Goal: Information Seeking & Learning: Learn about a topic

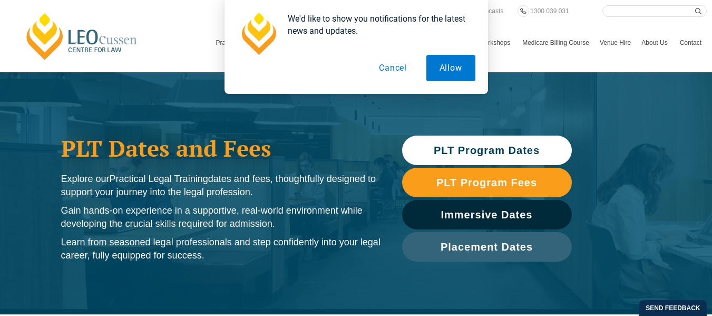
click at [391, 73] on button "Cancel" at bounding box center [393, 68] width 54 height 26
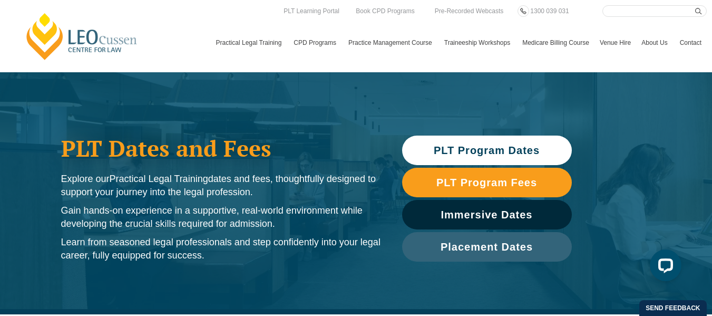
click at [490, 150] on span "PLT Program Dates" at bounding box center [487, 150] width 106 height 11
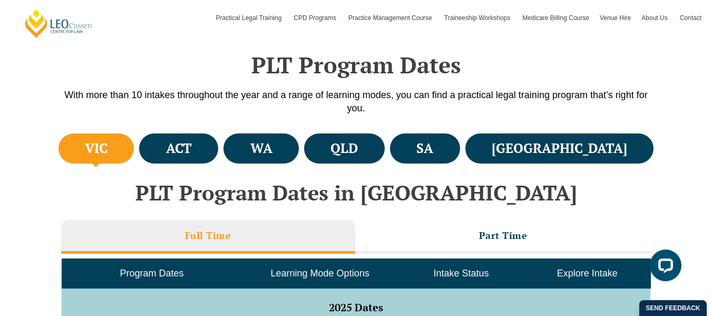
scroll to position [314, 0]
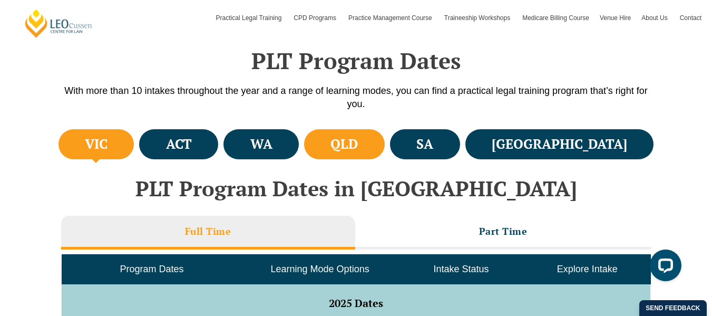
click at [358, 137] on h4 "QLD" at bounding box center [344, 144] width 27 height 17
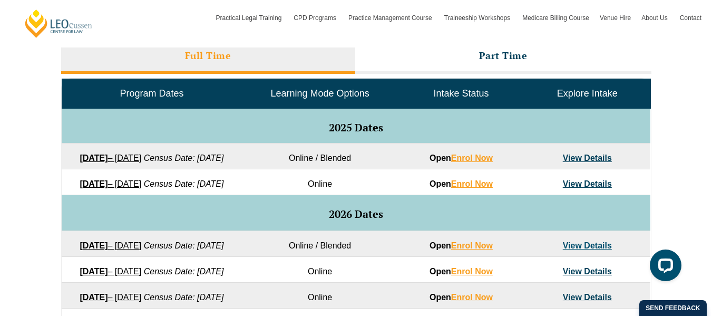
scroll to position [501, 0]
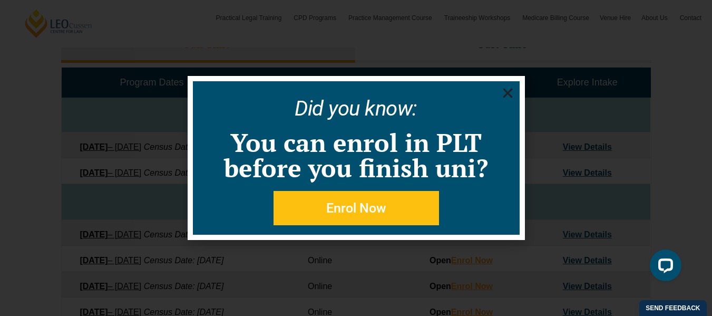
click at [502, 93] on icon "Close" at bounding box center [507, 92] width 13 height 13
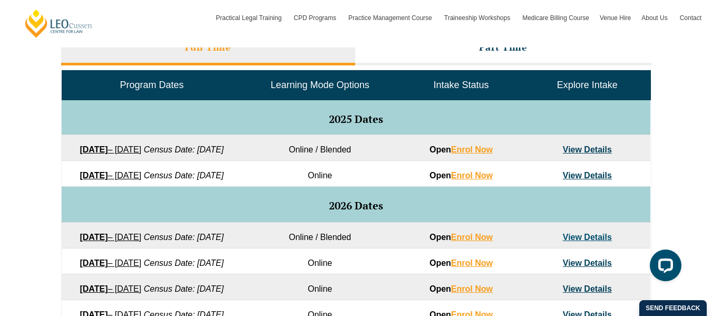
scroll to position [509, 0]
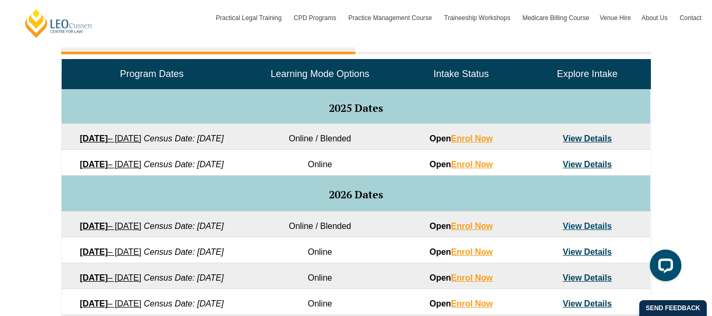
click at [601, 137] on link "View Details" at bounding box center [587, 138] width 49 height 9
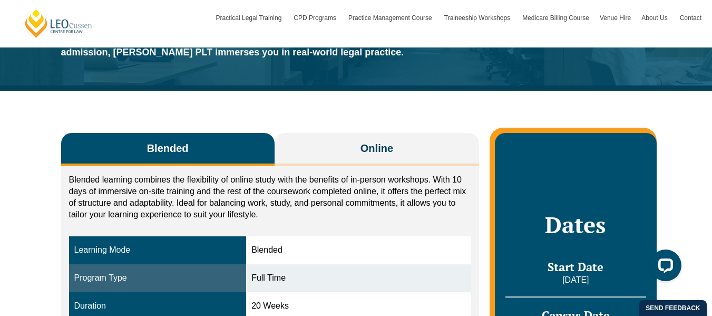
scroll to position [44, 0]
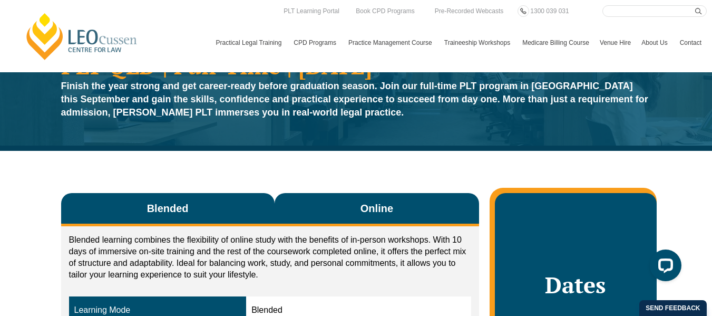
click at [397, 201] on button "Online" at bounding box center [377, 209] width 205 height 33
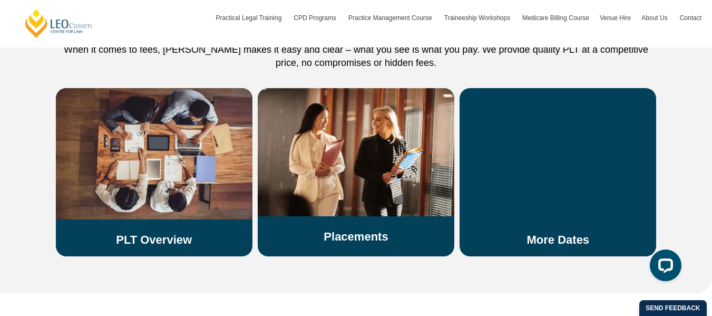
scroll to position [1866, 0]
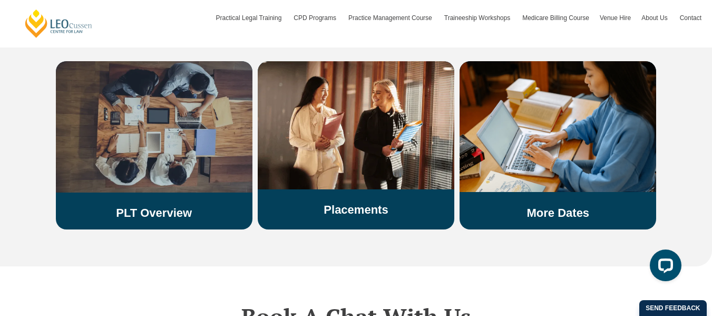
click at [163, 206] on link "PLT Overview" at bounding box center [154, 212] width 76 height 13
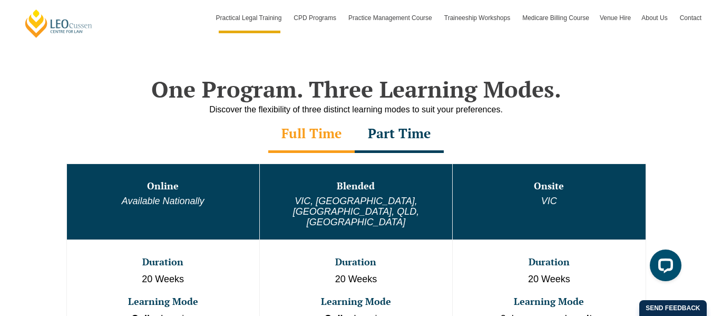
scroll to position [482, 0]
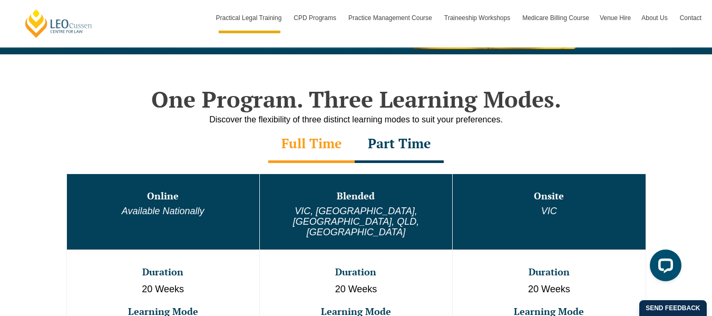
click at [410, 145] on div "Part Time" at bounding box center [399, 144] width 89 height 37
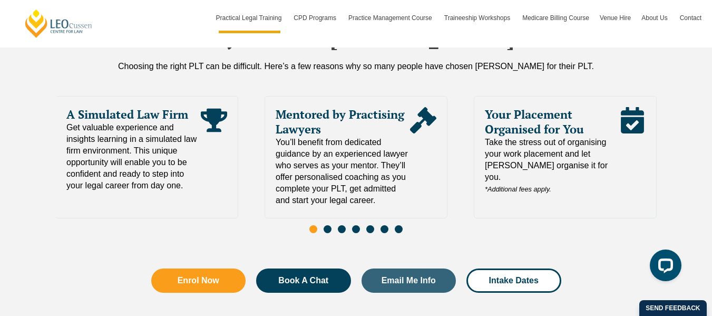
scroll to position [2293, 0]
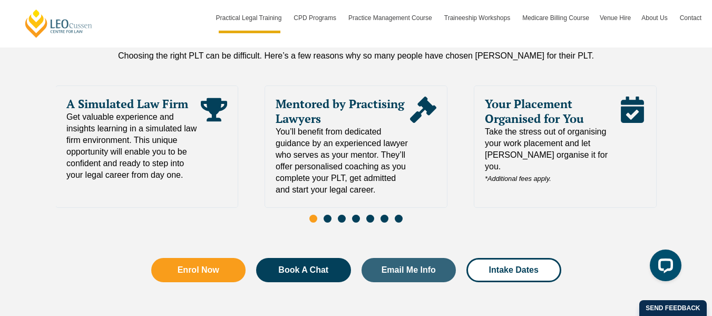
click at [327, 215] on span "Go to slide 2" at bounding box center [328, 219] width 8 height 8
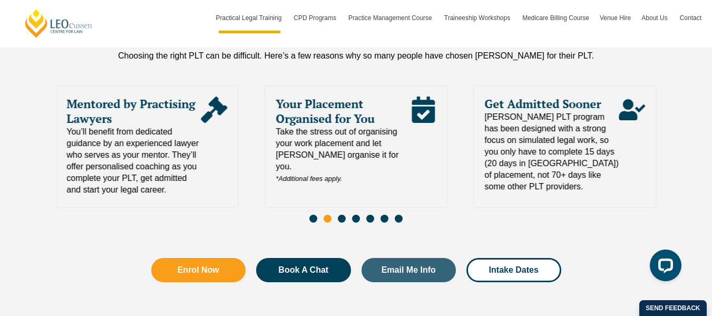
click at [342, 215] on span "Go to slide 3" at bounding box center [342, 219] width 8 height 8
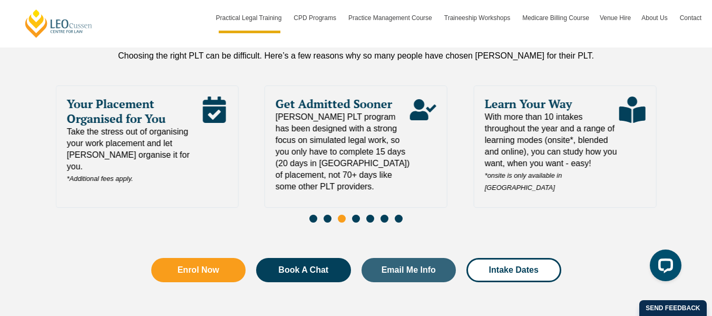
click at [357, 215] on span "Go to slide 4" at bounding box center [356, 219] width 8 height 8
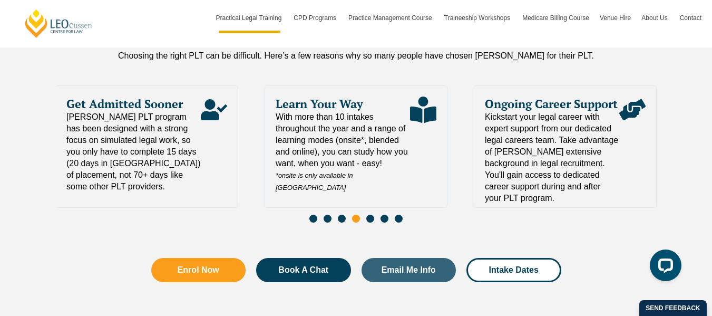
click at [370, 215] on span "Go to slide 5" at bounding box center [370, 219] width 8 height 8
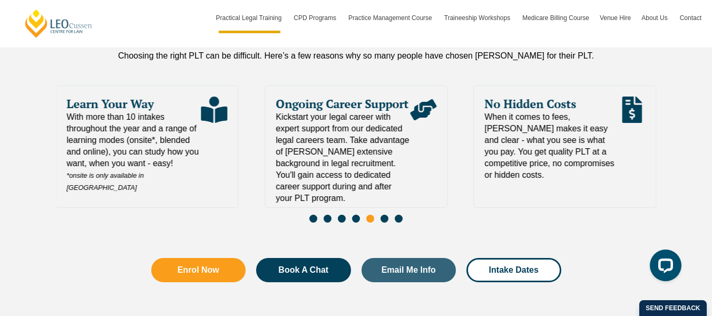
click at [384, 215] on span "Go to slide 6" at bounding box center [385, 219] width 8 height 8
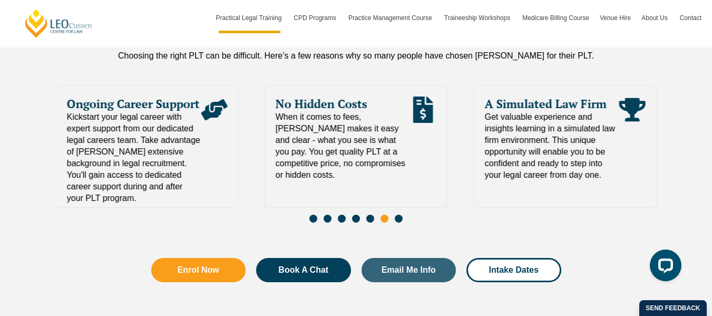
click at [402, 215] on span "Go to slide 7" at bounding box center [399, 219] width 8 height 8
